Goal: Task Accomplishment & Management: Manage account settings

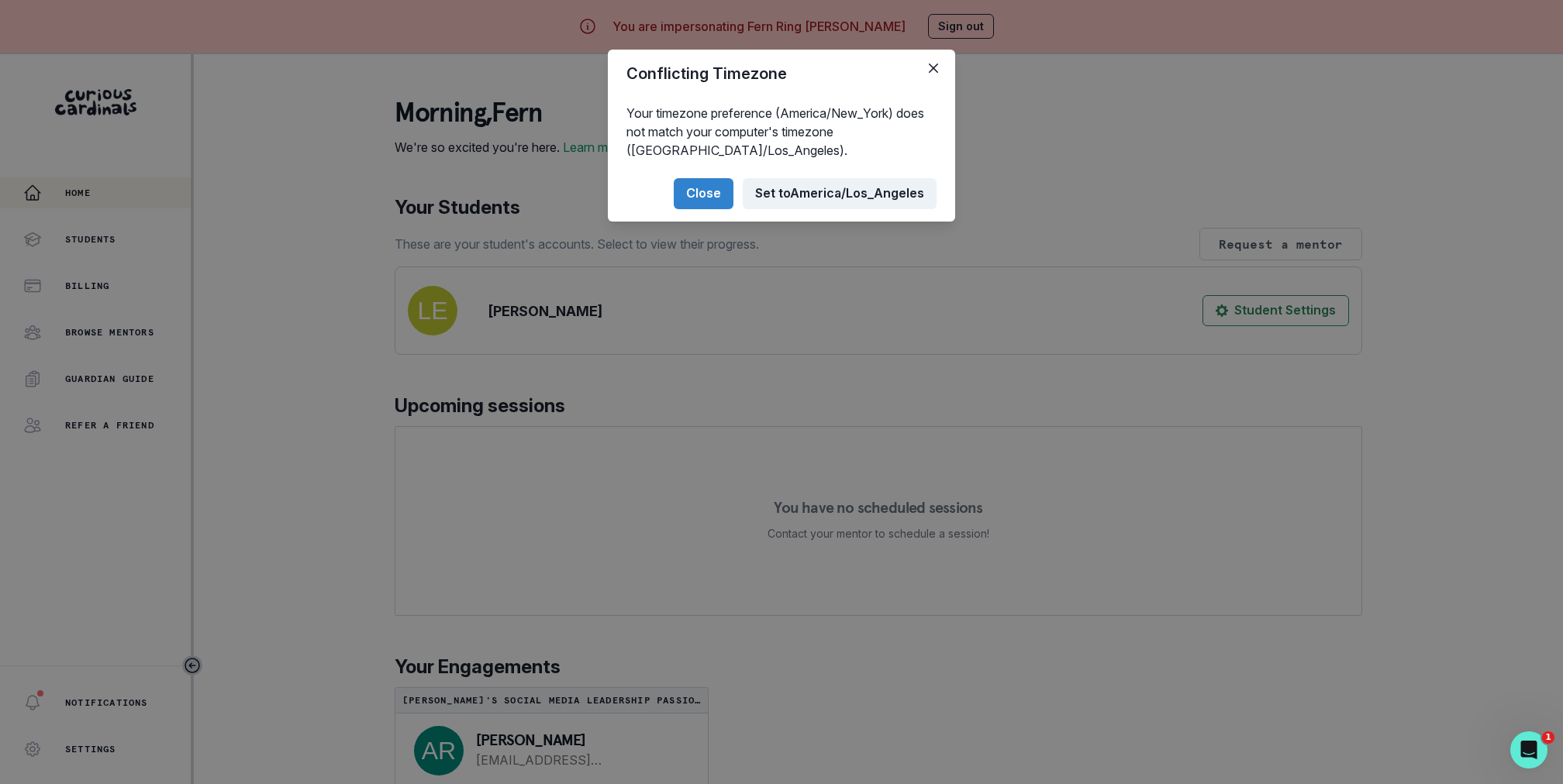
click at [827, 197] on button "Set to [GEOGRAPHIC_DATA]/Los_Angeles" at bounding box center [839, 193] width 194 height 31
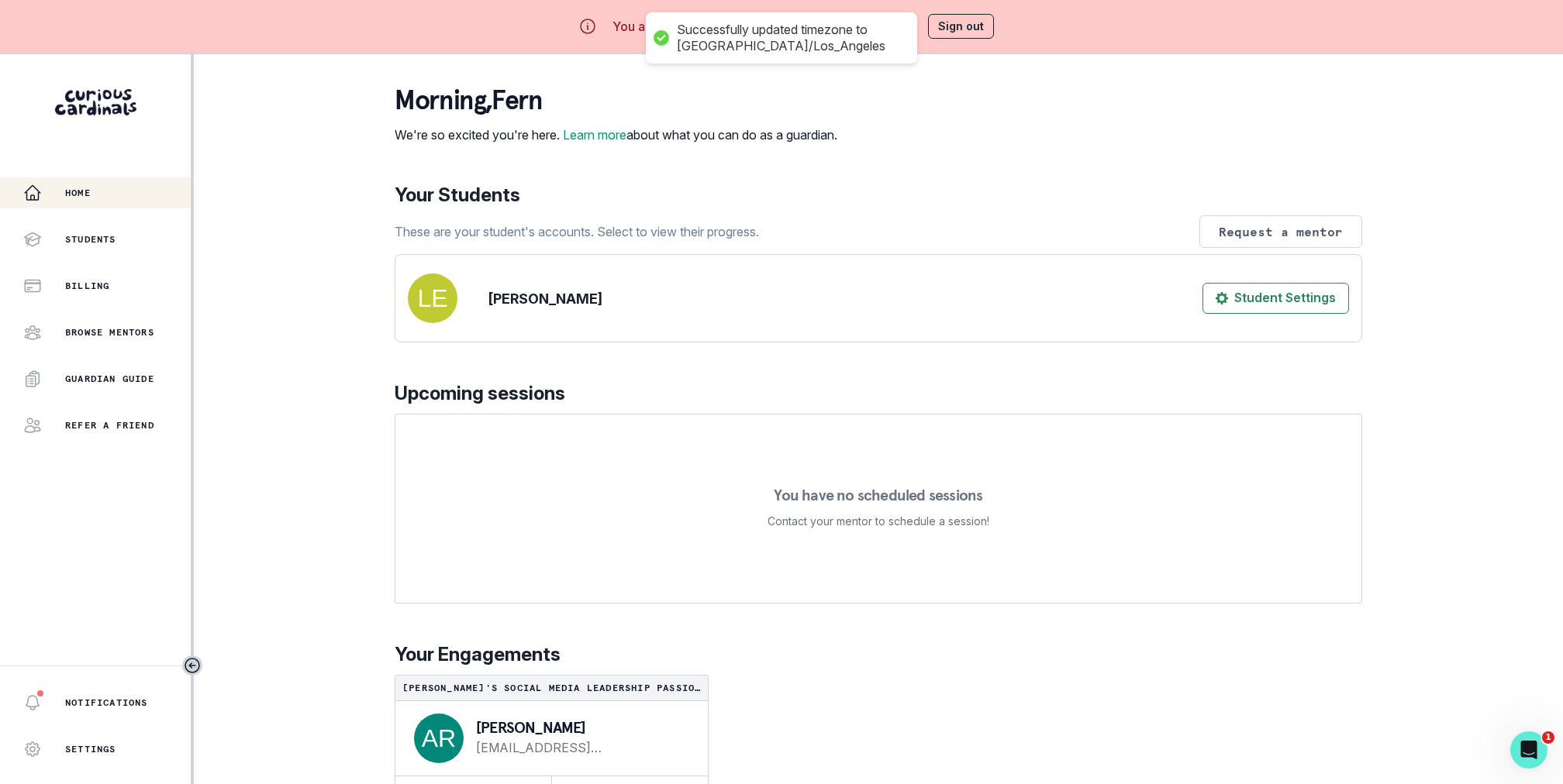
scroll to position [54, 0]
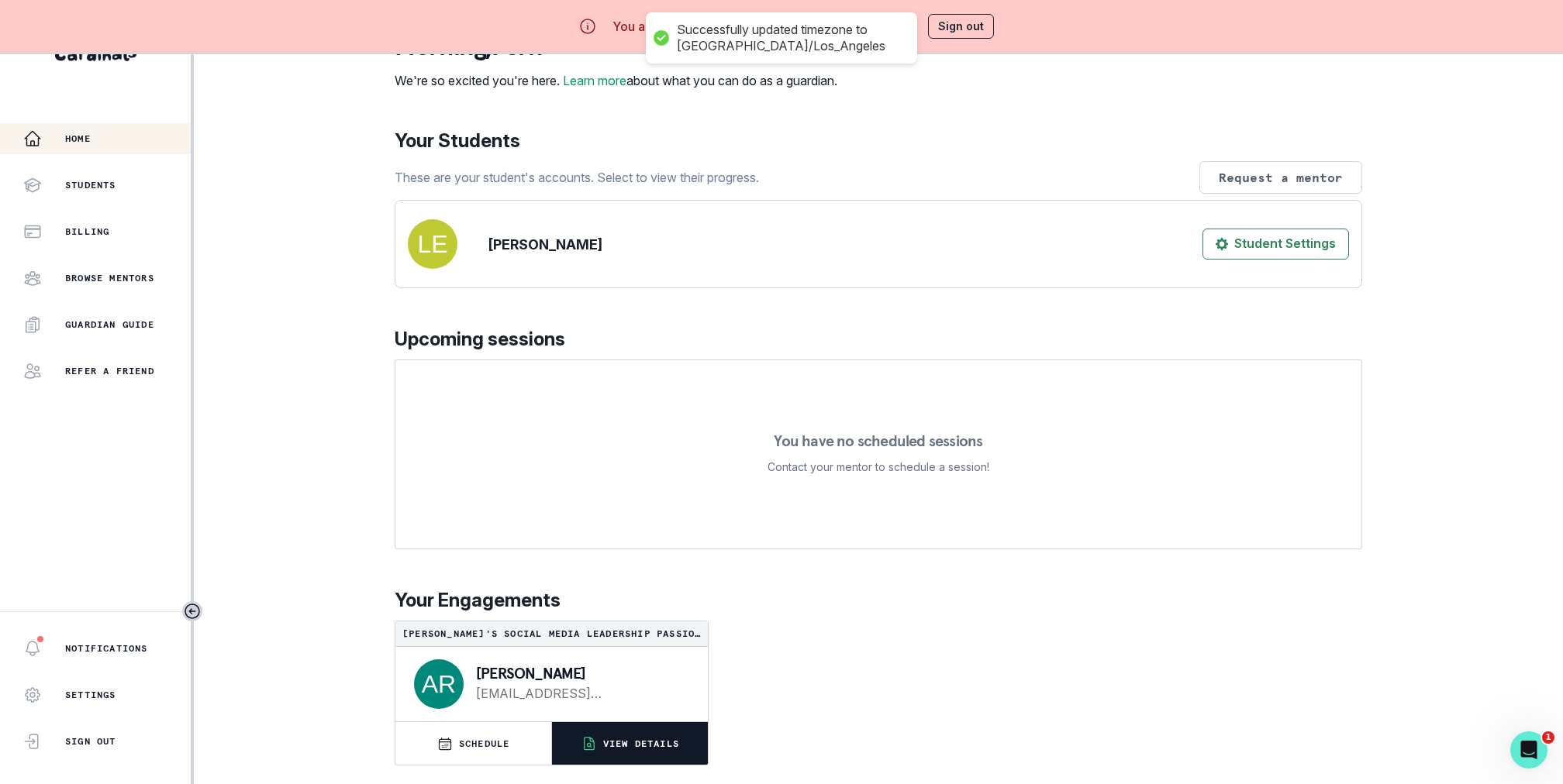
click at [640, 743] on p "VIEW DETAILS" at bounding box center [640, 744] width 76 height 13
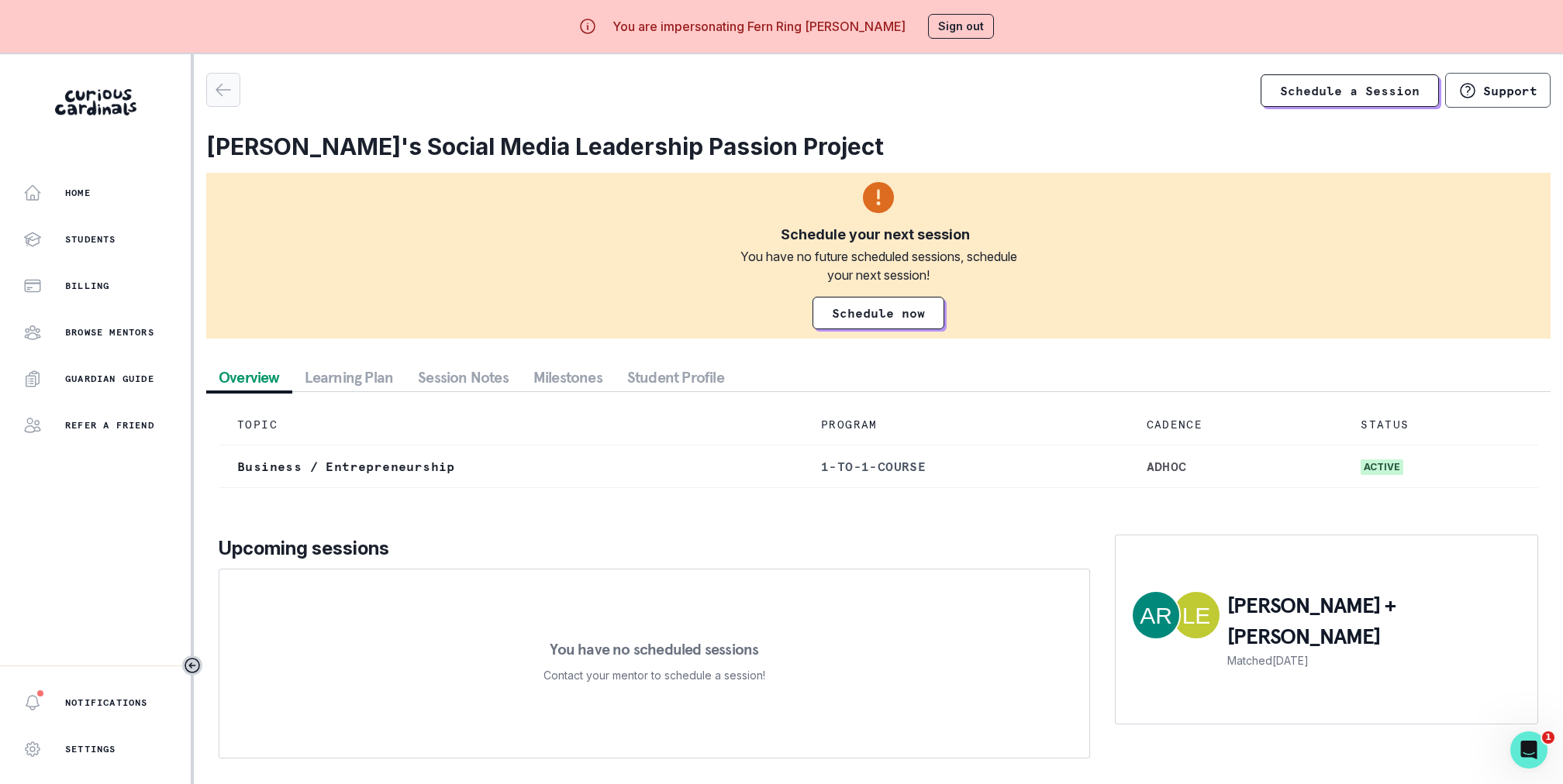
click at [222, 94] on icon "button" at bounding box center [223, 90] width 18 height 18
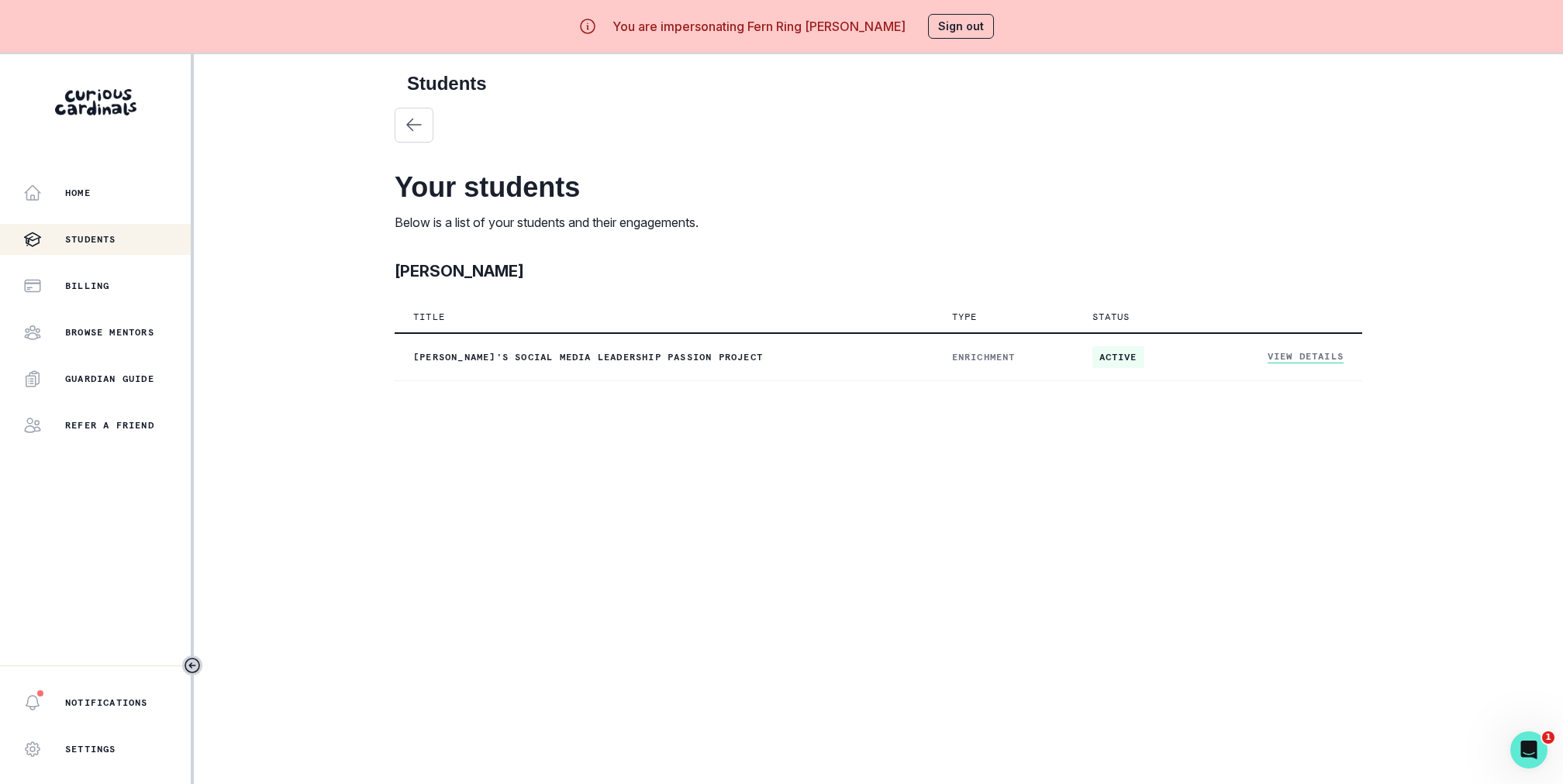
click at [951, 32] on button "Sign out" at bounding box center [960, 26] width 66 height 25
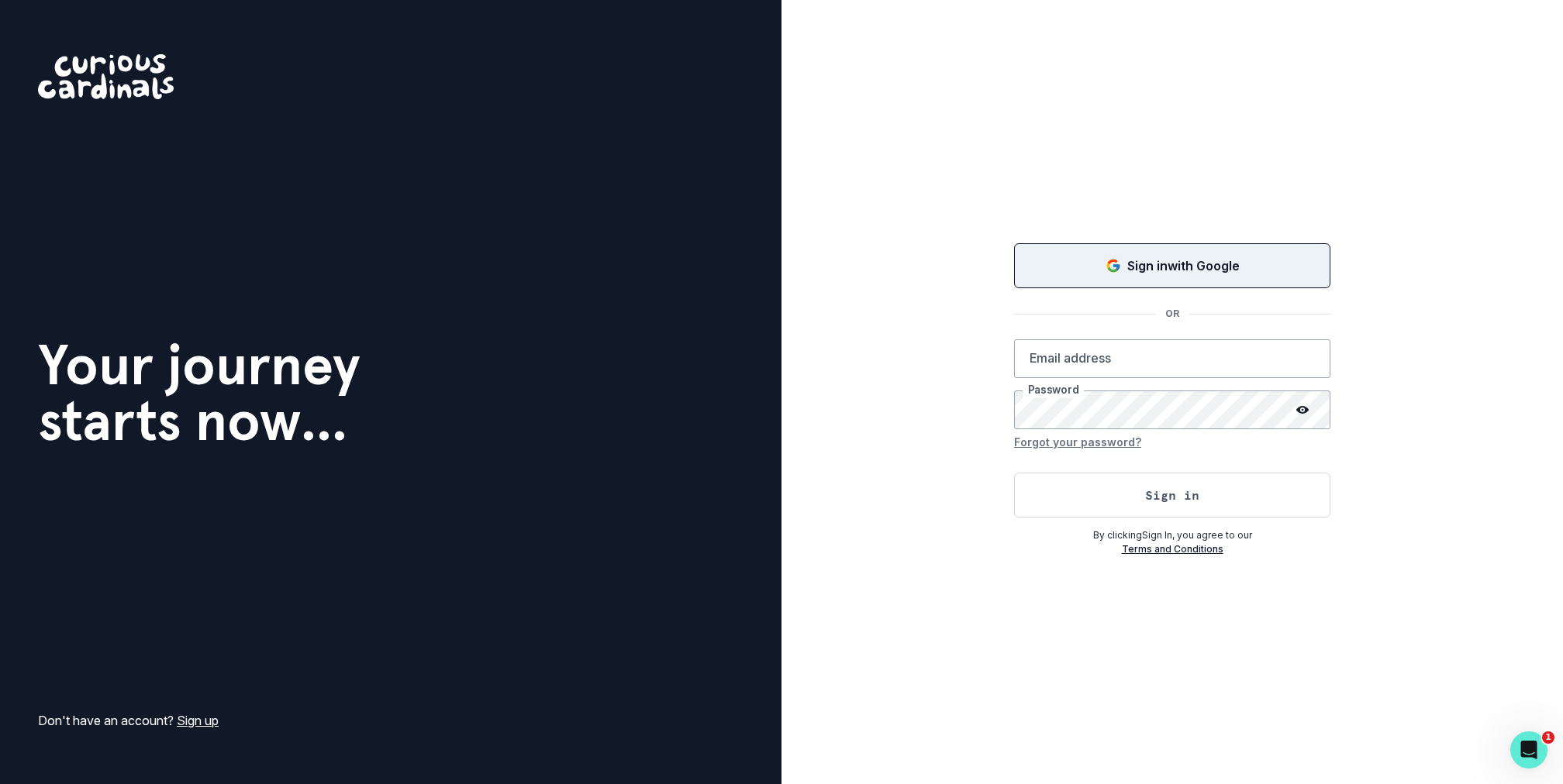
click at [1129, 271] on p "Sign in with Google" at bounding box center [1183, 266] width 113 height 18
